Goal: Task Accomplishment & Management: Manage account settings

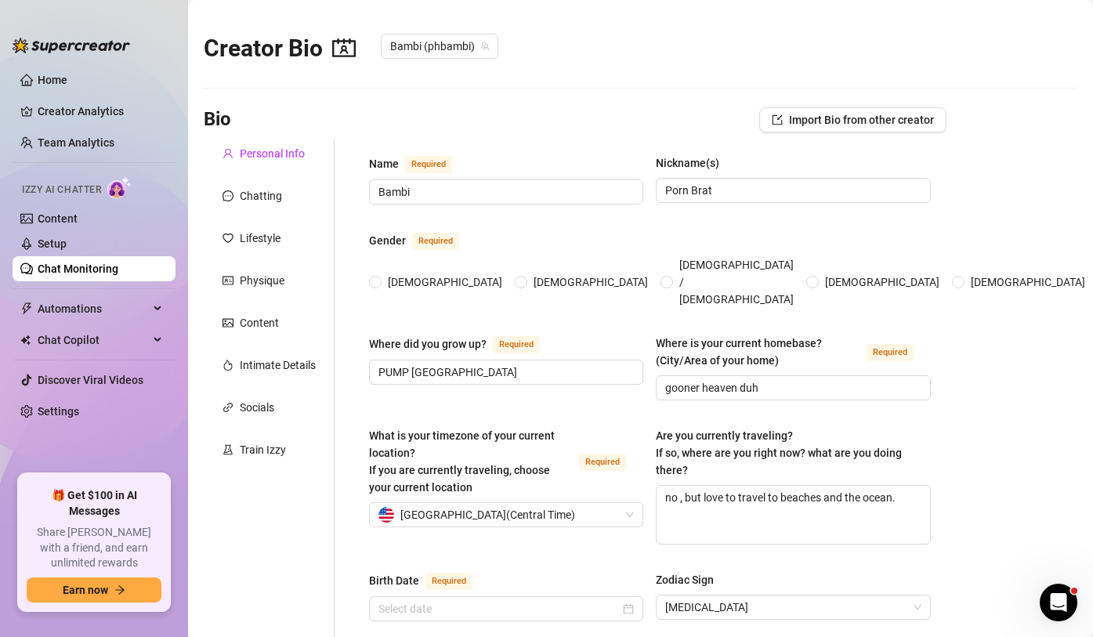
radio input "true"
type input "[DATE]"
click at [54, 81] on link "Home" at bounding box center [53, 80] width 30 height 13
